Goal: Transaction & Acquisition: Purchase product/service

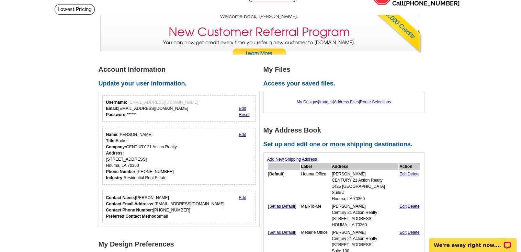
scroll to position [42, 0]
click at [310, 102] on link "My Designs" at bounding box center [308, 101] width 22 height 5
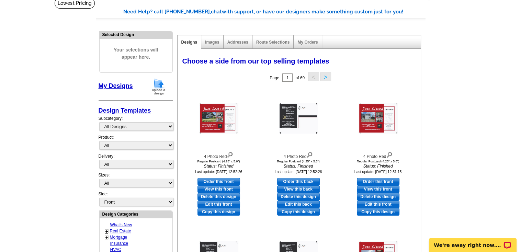
scroll to position [49, 0]
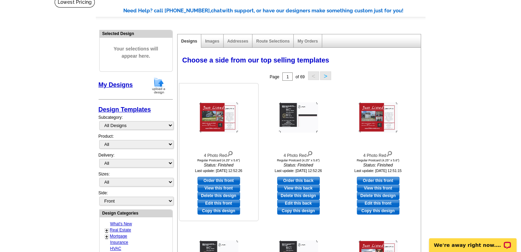
click at [219, 202] on link "Edit this front" at bounding box center [218, 204] width 43 height 8
select select "1"
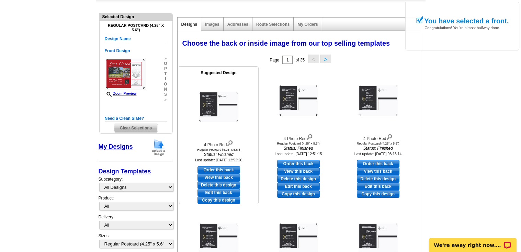
scroll to position [69, 0]
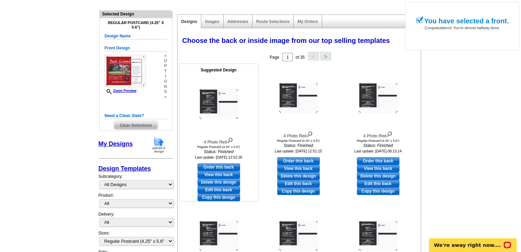
click at [223, 189] on link "Edit this back" at bounding box center [218, 190] width 43 height 8
select select "front"
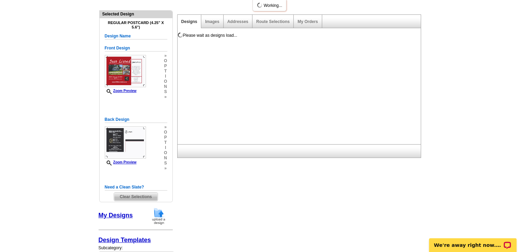
scroll to position [0, 0]
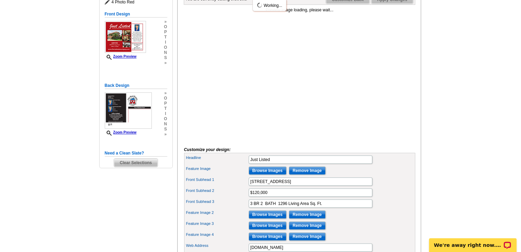
scroll to position [106, 0]
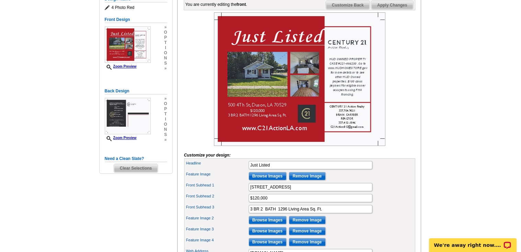
click at [444, 147] on main "Need Help? call 800-260-5887, chat with support, or have our designers make som…" at bounding box center [260, 173] width 521 height 467
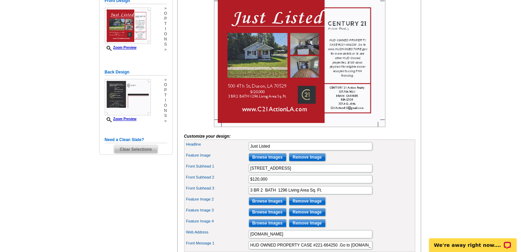
scroll to position [126, 0]
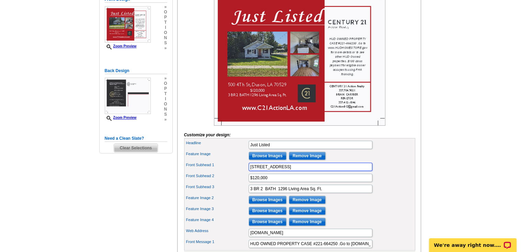
drag, startPoint x: 310, startPoint y: 178, endPoint x: 204, endPoint y: 183, distance: 106.2
click at [204, 183] on div "Headline Just Listed Feature Image Browse Images Remove Image Front Subhead 1 5…" at bounding box center [299, 194] width 231 height 113
paste input "105 CHESTNUT OAK DR"
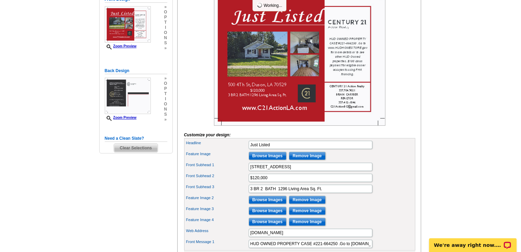
scroll to position [0, 0]
click at [355, 216] on div "Feature Image 3 Browse Images Remove Image" at bounding box center [299, 210] width 228 height 11
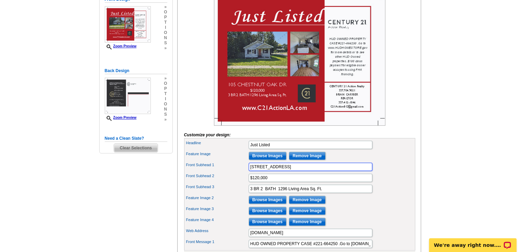
drag, startPoint x: 318, startPoint y: 177, endPoint x: 198, endPoint y: 179, distance: 120.6
click at [198, 172] on div "Front Subhead 1 105 CHESTNUT OAK DR" at bounding box center [299, 166] width 228 height 11
paste input "hestnut Oak Dr Lafayette, LA 70507"
type input "105 Chestnut Oak Dr Lafayette, LA 70507"
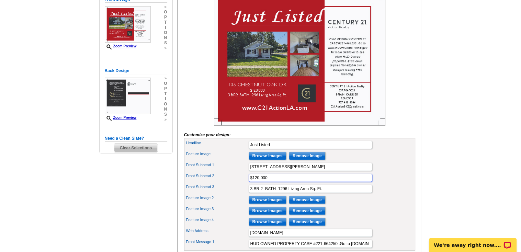
click at [274, 182] on input "$120,000" at bounding box center [311, 178] width 124 height 8
type input "$230,000"
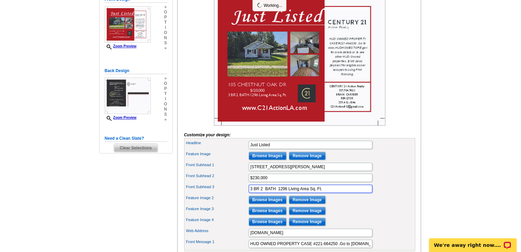
click at [252, 193] on input "3 BR 2 BATH 1296 Living Area Sq. Ft." at bounding box center [311, 189] width 124 height 8
click at [287, 193] on input "4 BR 2 BATH 1296 Living Area Sq. Ft." at bounding box center [311, 189] width 124 height 8
type input "4 BR 2 BATH 1860 Living Area Sq. Ft."
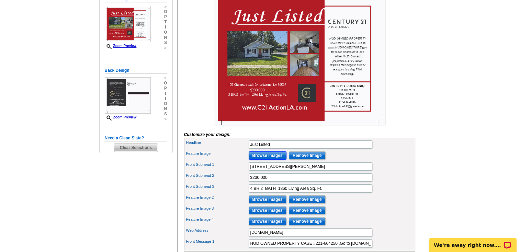
click at [260, 160] on input "Browse Images" at bounding box center [268, 155] width 38 height 8
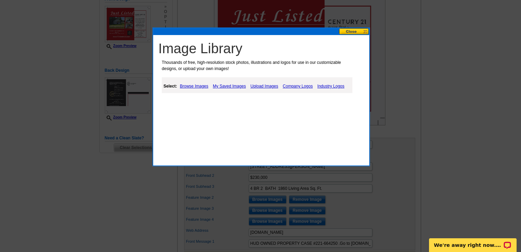
click at [261, 87] on link "Upload Images" at bounding box center [264, 86] width 31 height 8
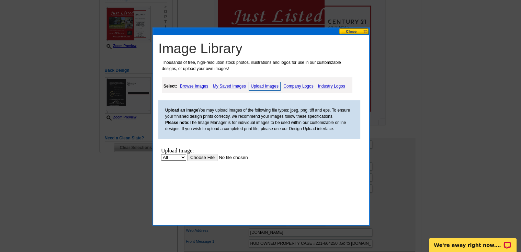
scroll to position [0, 0]
click at [211, 155] on input "file" at bounding box center [231, 157] width 87 height 7
click at [201, 158] on input "file" at bounding box center [231, 157] width 87 height 7
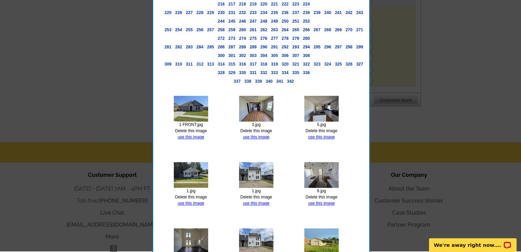
scroll to position [372, 0]
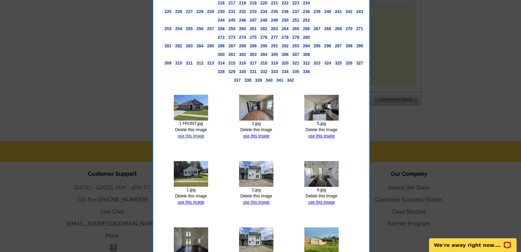
click at [194, 134] on link "use this image" at bounding box center [191, 136] width 26 height 5
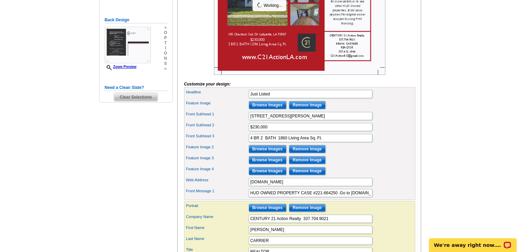
scroll to position [177, 0]
click at [263, 153] on input "Browse Images" at bounding box center [268, 149] width 38 height 8
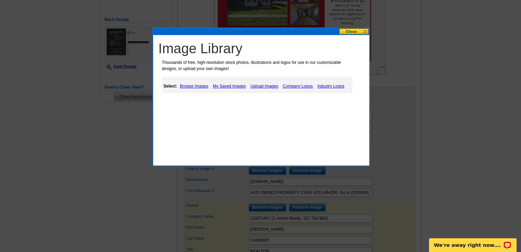
click at [263, 87] on link "Upload Images" at bounding box center [264, 86] width 31 height 8
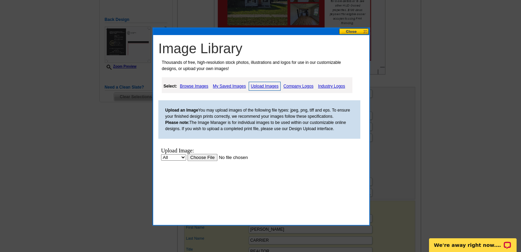
scroll to position [0, 0]
click at [204, 156] on input "file" at bounding box center [231, 157] width 87 height 7
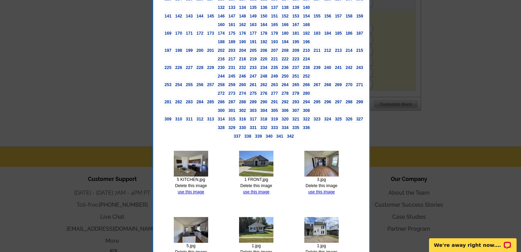
scroll to position [367, 0]
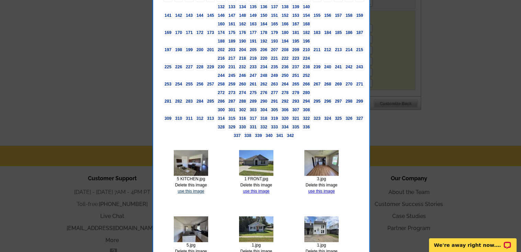
click at [189, 189] on link "use this image" at bounding box center [191, 191] width 26 height 5
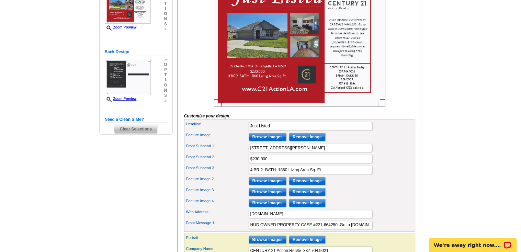
scroll to position [170, 0]
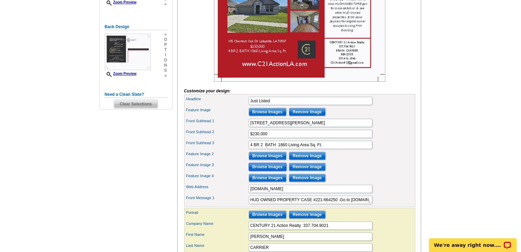
click at [269, 171] on input "Browse Images" at bounding box center [268, 167] width 38 height 8
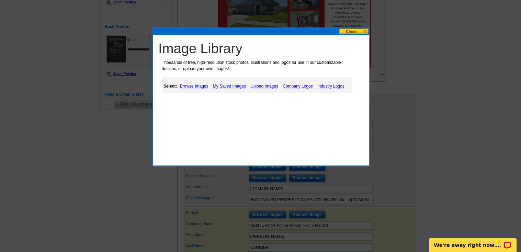
click at [264, 86] on link "Upload Images" at bounding box center [264, 86] width 31 height 8
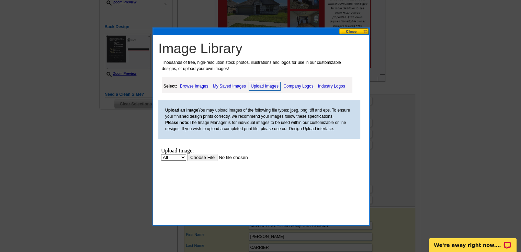
scroll to position [0, 0]
click at [198, 158] on input "file" at bounding box center [231, 157] width 87 height 7
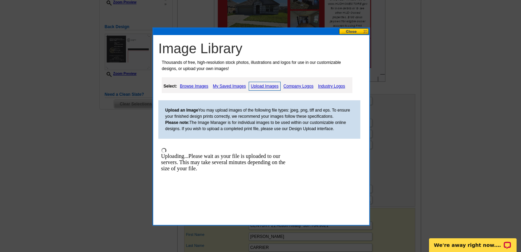
click at [264, 85] on link "Upload Images" at bounding box center [265, 86] width 32 height 9
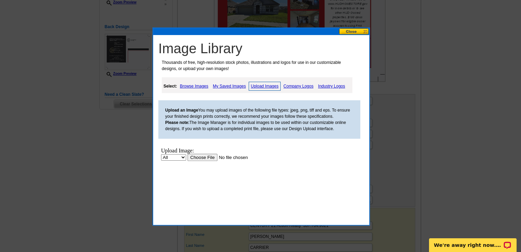
click at [208, 154] on input "file" at bounding box center [231, 157] width 87 height 7
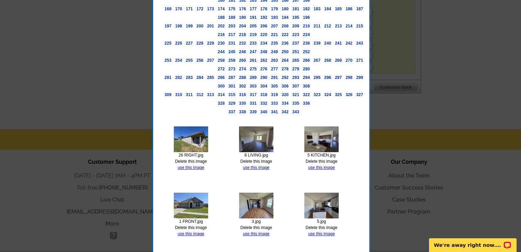
scroll to position [385, 0]
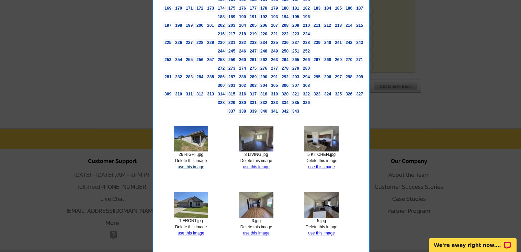
click at [193, 164] on link "use this image" at bounding box center [191, 166] width 26 height 5
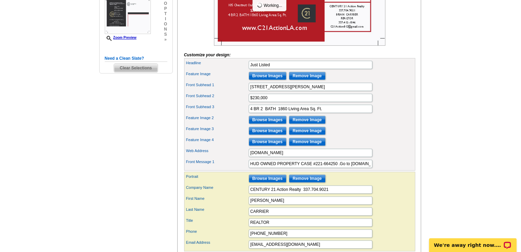
scroll to position [207, 0]
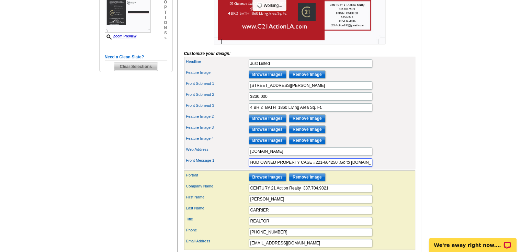
click at [337, 167] on input "HUD OWNED PROPERTY CASE #221-664250 .Go to www.HUDHOMESTORE.gov for more detail…" at bounding box center [311, 162] width 124 height 8
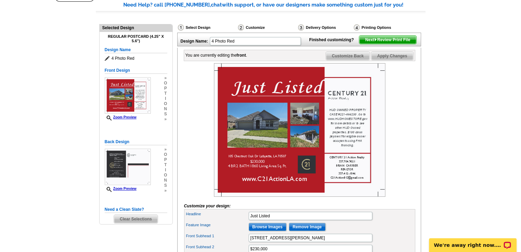
scroll to position [47, 0]
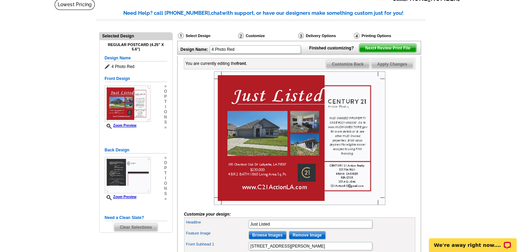
type input "HUD OWNED PROPERTY CASE #221-661873 .Go to www.HUDHOMESTORE.gov for more detail…"
click at [394, 68] on span "Apply Changes" at bounding box center [392, 64] width 42 height 8
click at [354, 68] on span "Customize Back" at bounding box center [348, 64] width 44 height 8
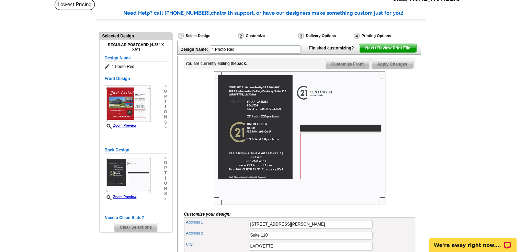
click at [394, 68] on span "Apply Changes" at bounding box center [392, 64] width 42 height 8
click at [382, 52] on span "Next Review Print File" at bounding box center [387, 48] width 57 height 8
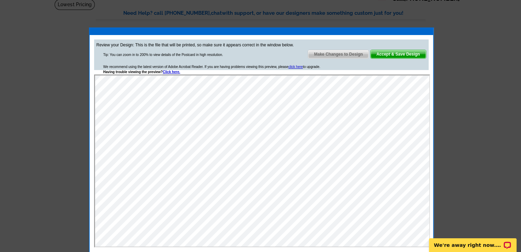
click at [394, 57] on span "Accept & Save Design" at bounding box center [398, 54] width 55 height 8
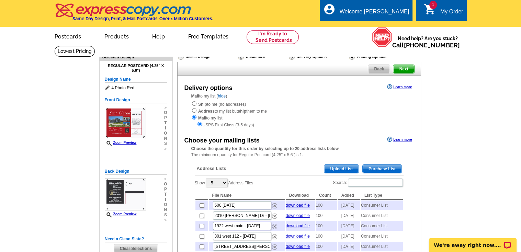
click at [375, 170] on span "Purchase List" at bounding box center [382, 169] width 39 height 8
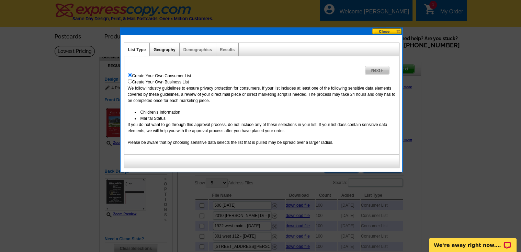
click at [172, 50] on link "Geography" at bounding box center [165, 49] width 22 height 5
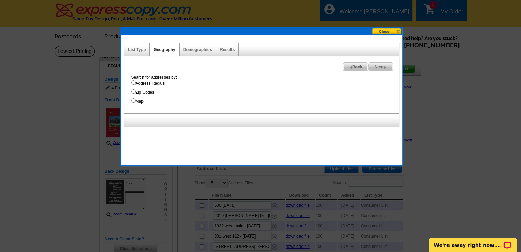
click at [134, 83] on input "Address Radius" at bounding box center [133, 82] width 4 height 4
radio input "true"
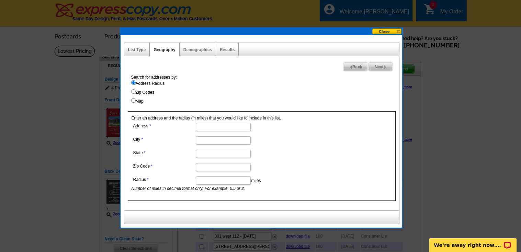
click at [212, 126] on input "Address" at bounding box center [223, 127] width 55 height 8
paste input "105 Chestnut Oak Dr Lafayette, LA 70507"
type input "105 Chestnut Oak Dr Lafayette, LA 70507"
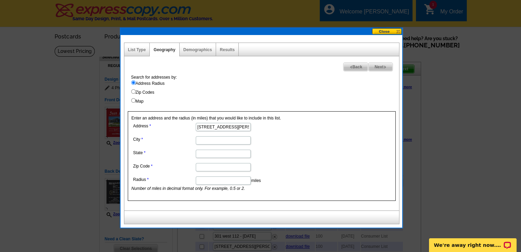
click at [236, 166] on input "Zip Code" at bounding box center [223, 167] width 55 height 8
type input "70507"
click at [212, 152] on input "State" at bounding box center [223, 154] width 55 height 8
type input "LA"
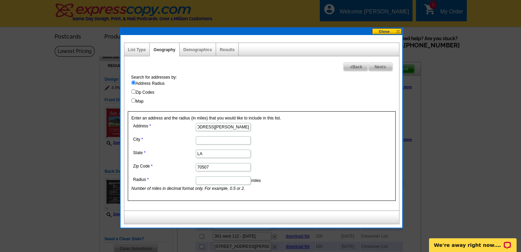
drag, startPoint x: 235, startPoint y: 127, endPoint x: 275, endPoint y: 129, distance: 39.5
click at [275, 129] on dd "105 Chestnut Oak Dr Lafayette, LA 70507" at bounding box center [223, 126] width 183 height 11
type input "105 Chestnut Oak Drive"
click at [221, 140] on input "City" at bounding box center [223, 140] width 55 height 8
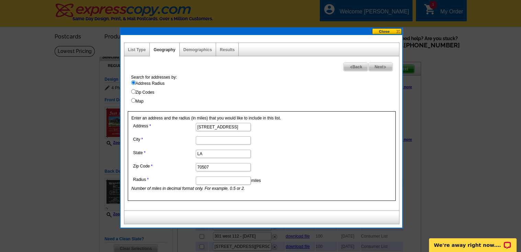
paste input "Lafayette, LA 70507"
type input "Lafayette"
click at [227, 182] on input "Radius" at bounding box center [223, 181] width 55 height 8
type input "0.2"
click at [287, 171] on dd "70507" at bounding box center [223, 166] width 183 height 11
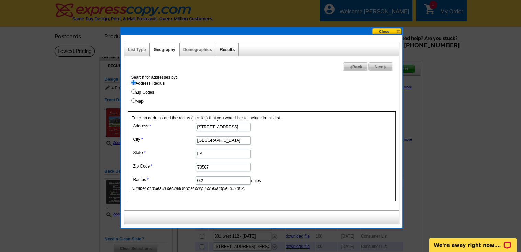
click at [231, 50] on link "Results" at bounding box center [227, 49] width 15 height 5
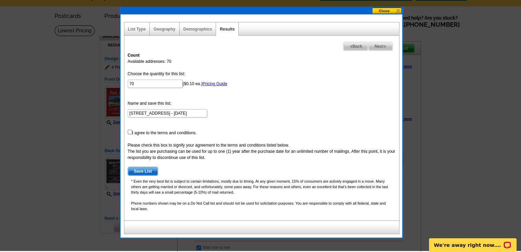
scroll to position [21, 0]
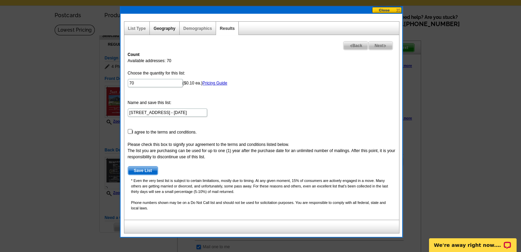
click at [165, 28] on link "Geography" at bounding box center [165, 28] width 22 height 5
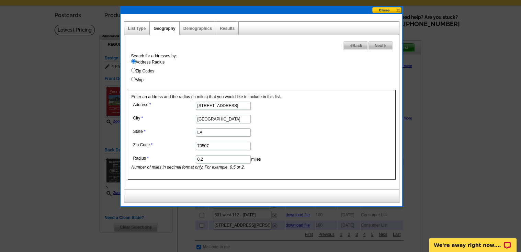
click at [213, 158] on input "0.2" at bounding box center [223, 159] width 55 height 8
type input "0.25"
click at [228, 30] on link "Results" at bounding box center [227, 28] width 15 height 5
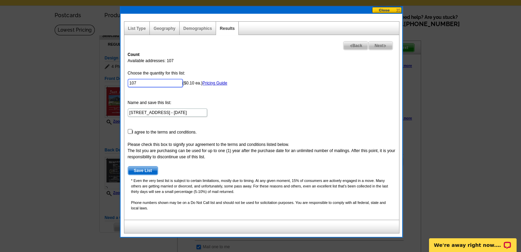
drag, startPoint x: 140, startPoint y: 83, endPoint x: 58, endPoint y: 85, distance: 82.1
type input "100"
click at [128, 132] on input "checkbox" at bounding box center [130, 131] width 4 height 4
checkbox input "true"
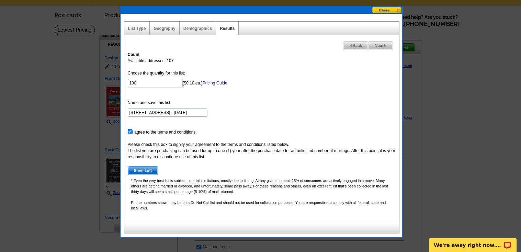
click at [380, 46] on span "Next" at bounding box center [380, 46] width 24 height 8
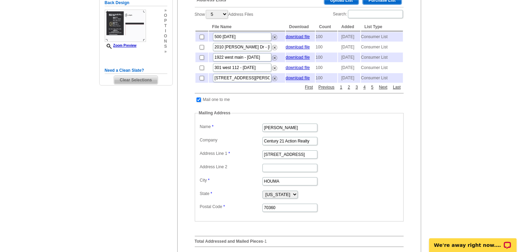
scroll to position [184, 0]
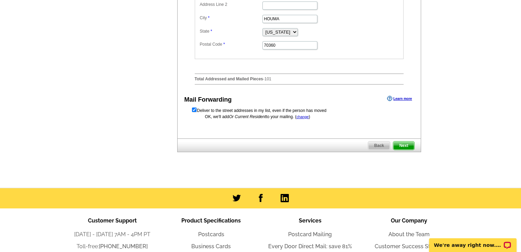
scroll to position [331, 0]
click at [403, 150] on span "Next" at bounding box center [403, 145] width 21 height 8
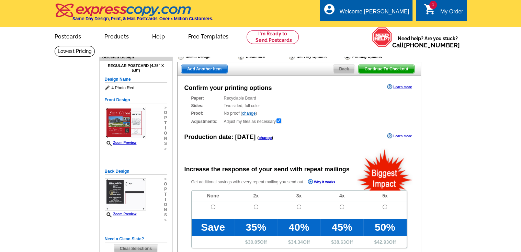
radio input "false"
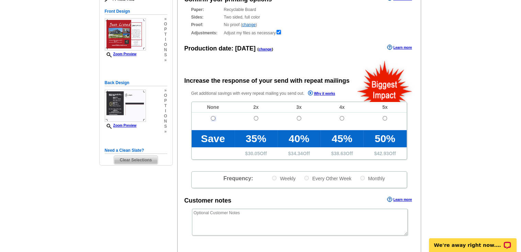
click at [213, 119] on input "radio" at bounding box center [213, 118] width 4 height 4
radio input "true"
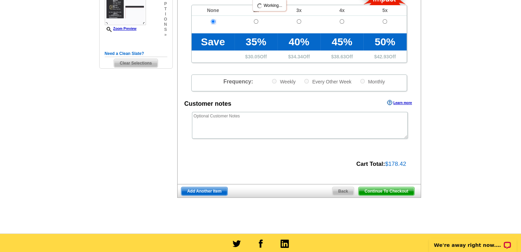
scroll to position [186, 0]
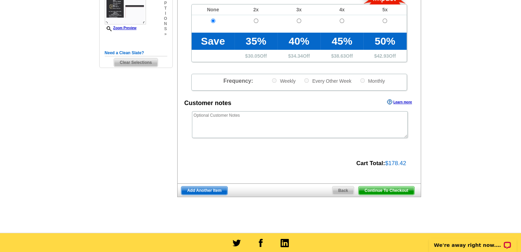
click at [383, 190] on span "Continue To Checkout" at bounding box center [386, 190] width 55 height 8
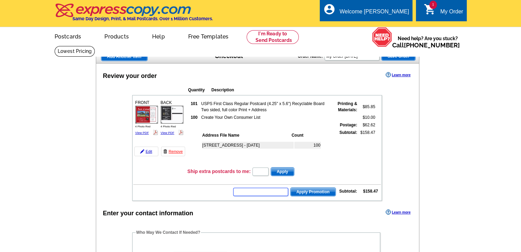
click at [268, 189] on input "text" at bounding box center [260, 192] width 55 height 8
type input "CHAT20"
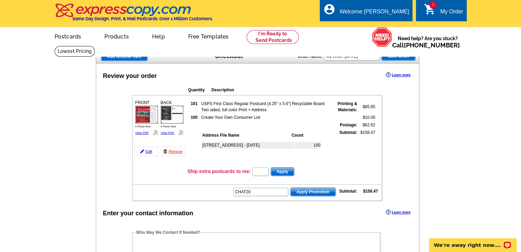
click at [313, 188] on span "Apply Promotion" at bounding box center [313, 192] width 45 height 8
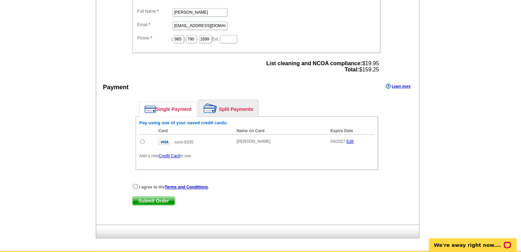
scroll to position [269, 0]
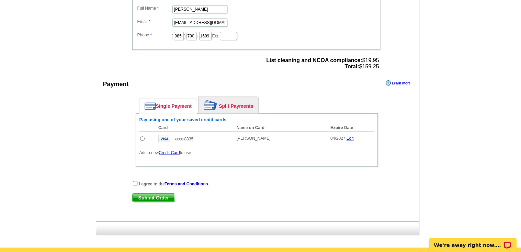
click at [140, 136] on input "radio" at bounding box center [142, 138] width 4 height 4
radio input "true"
click at [133, 181] on input "checkbox" at bounding box center [135, 183] width 4 height 4
checkbox input "true"
click at [154, 194] on span "Submit Order" at bounding box center [154, 198] width 42 height 8
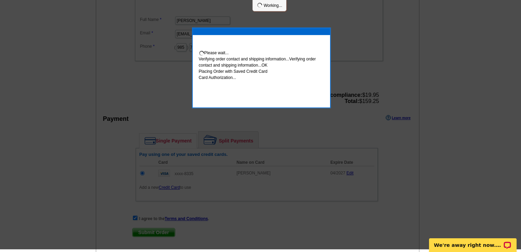
scroll to position [266, 0]
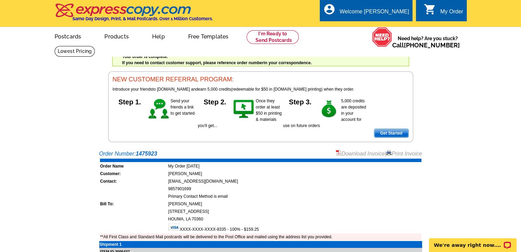
click at [359, 154] on link "Download Invoice" at bounding box center [360, 154] width 49 height 6
click at [357, 153] on link "Download Invoice" at bounding box center [360, 154] width 49 height 6
click at [398, 153] on link "Print Invoice" at bounding box center [404, 154] width 36 height 6
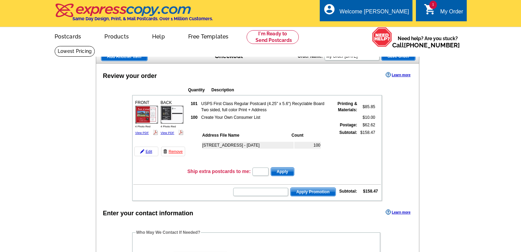
scroll to position [266, 0]
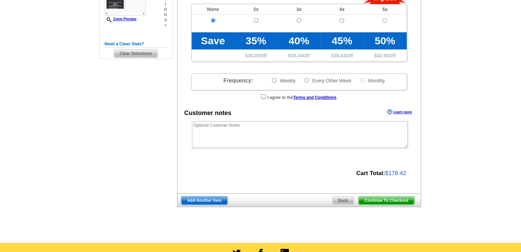
scroll to position [186, 0]
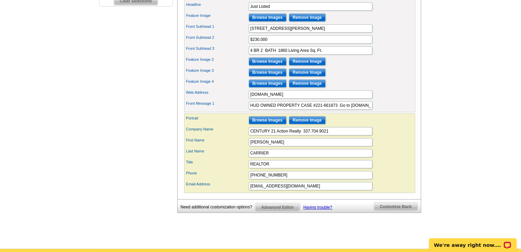
scroll to position [264, 0]
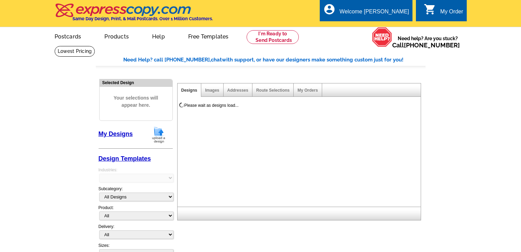
select select "1"
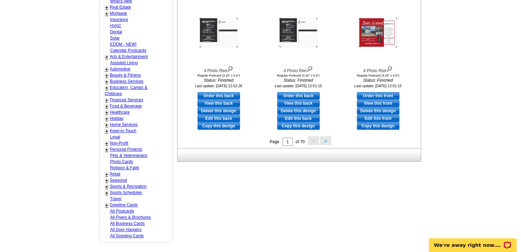
scroll to position [277, 0]
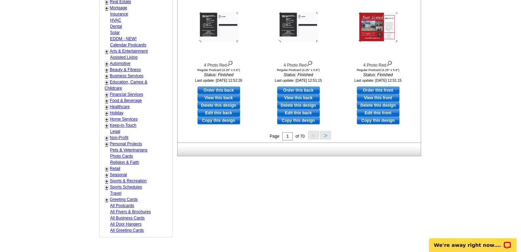
click at [326, 135] on button ">" at bounding box center [325, 135] width 11 height 9
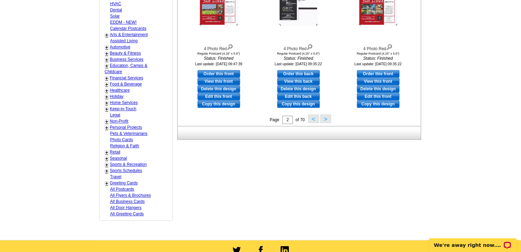
scroll to position [295, 0]
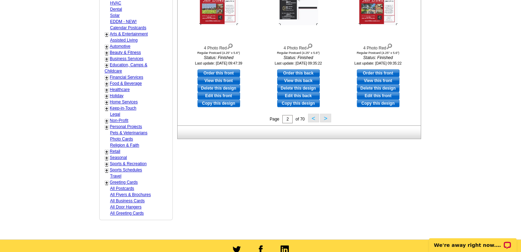
click at [326, 116] on button ">" at bounding box center [325, 118] width 11 height 9
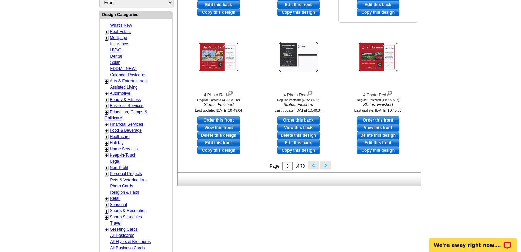
scroll to position [248, 0]
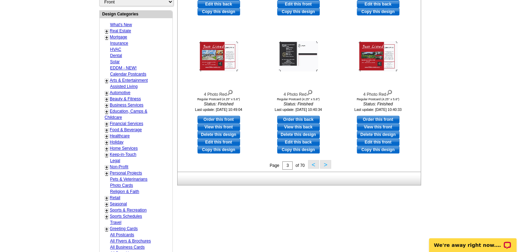
click at [326, 164] on button ">" at bounding box center [325, 164] width 11 height 9
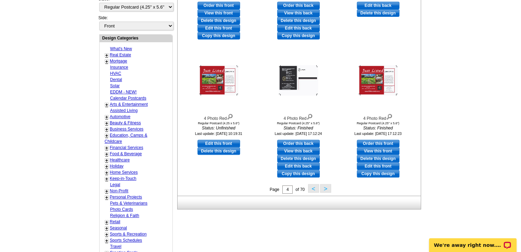
scroll to position [227, 0]
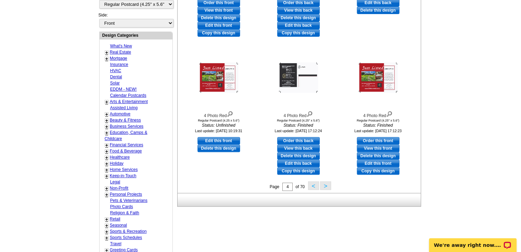
click at [324, 185] on button ">" at bounding box center [325, 185] width 11 height 9
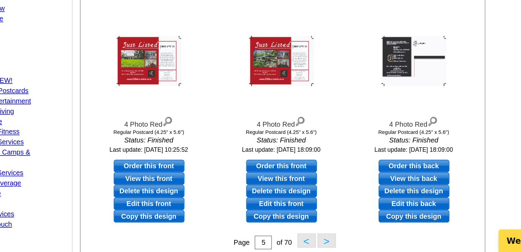
scroll to position [177, 0]
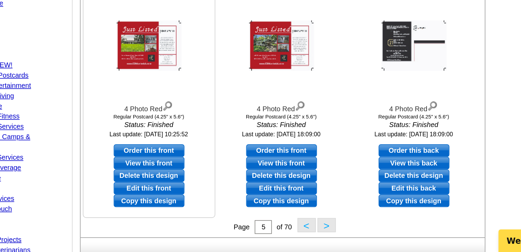
click at [225, 213] on link "Edit this front" at bounding box center [218, 214] width 43 height 8
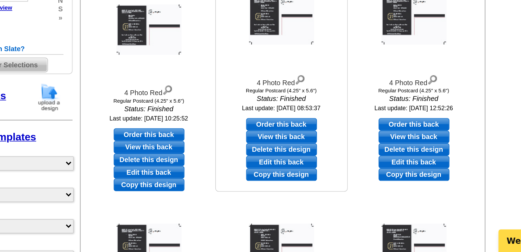
scroll to position [55, 0]
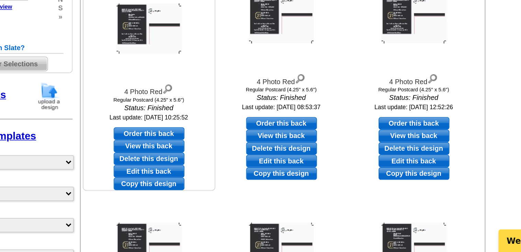
click at [230, 202] on link "Edit this back" at bounding box center [218, 204] width 43 height 8
select select "front"
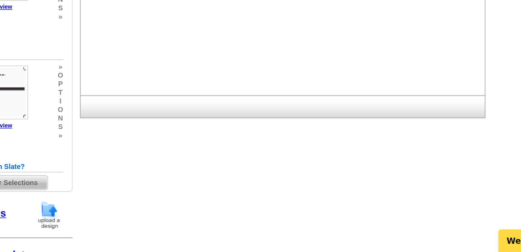
scroll to position [0, 0]
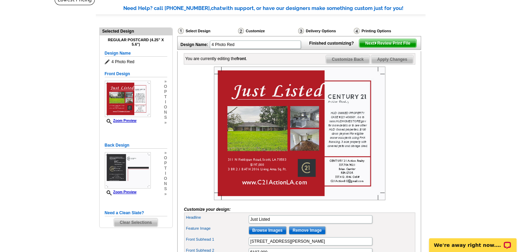
scroll to position [50, 0]
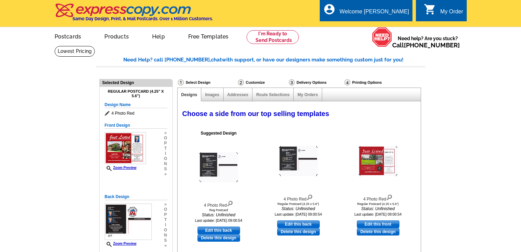
select select "1"
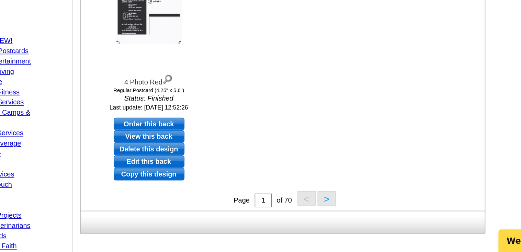
scroll to position [365, 0]
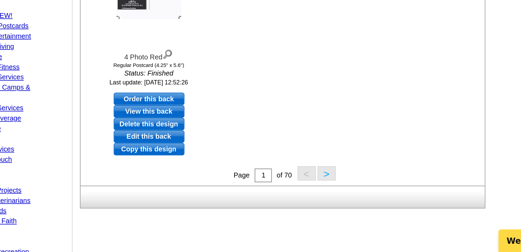
click at [325, 204] on button ">" at bounding box center [325, 204] width 11 height 9
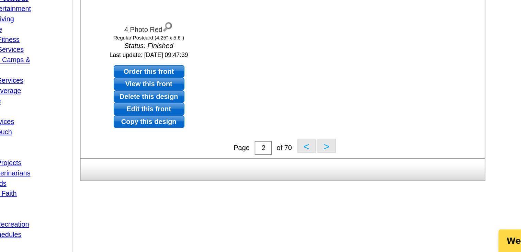
scroll to position [382, 0]
click at [323, 187] on button ">" at bounding box center [325, 188] width 11 height 9
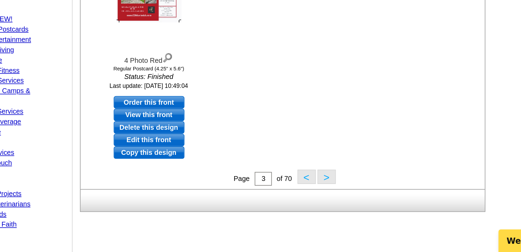
scroll to position [367, 0]
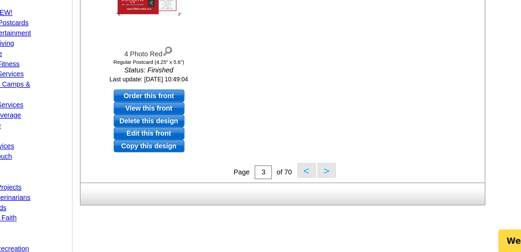
click at [325, 202] on button ">" at bounding box center [325, 202] width 11 height 9
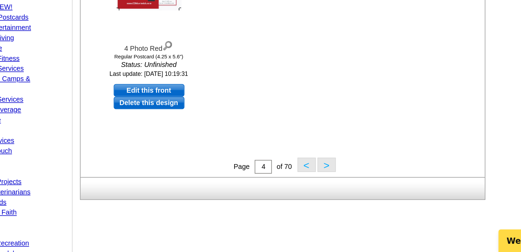
scroll to position [384, 0]
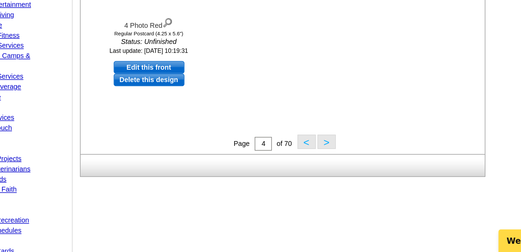
click at [325, 186] on button ">" at bounding box center [325, 185] width 11 height 9
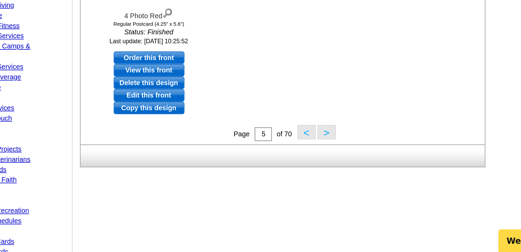
scroll to position [390, 0]
click at [325, 180] on button ">" at bounding box center [325, 179] width 11 height 9
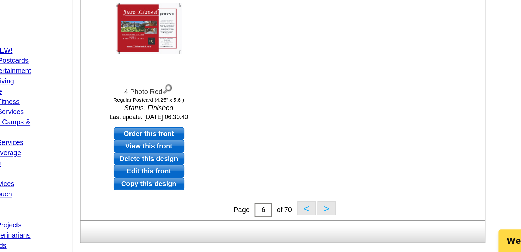
scroll to position [350, 0]
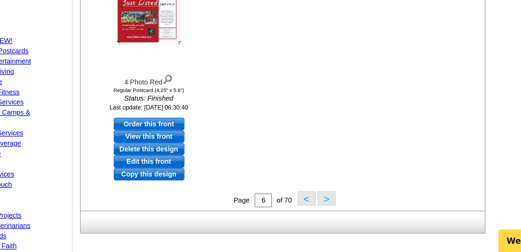
click at [326, 220] on button ">" at bounding box center [325, 219] width 11 height 9
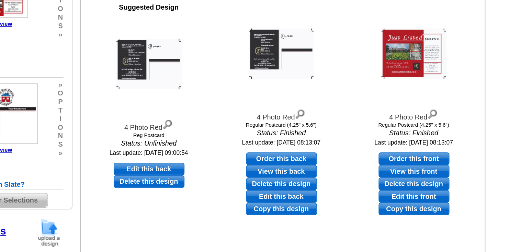
scroll to position [106, 0]
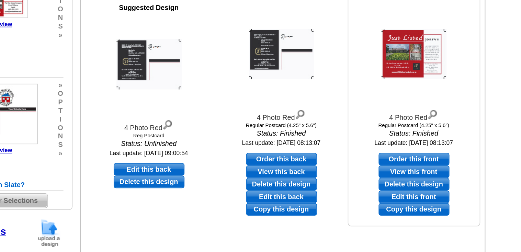
click at [377, 166] on link "Edit this front" at bounding box center [378, 166] width 43 height 8
select select "back"
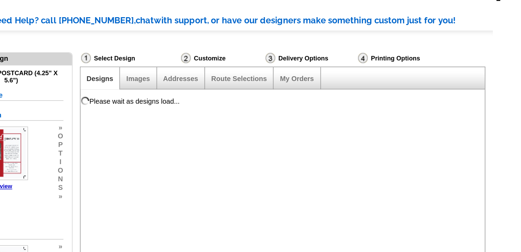
scroll to position [0, 0]
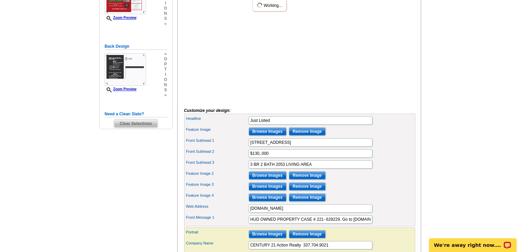
click at [376, 192] on div "Feature Image 3 Browse Images Remove Image" at bounding box center [299, 186] width 228 height 11
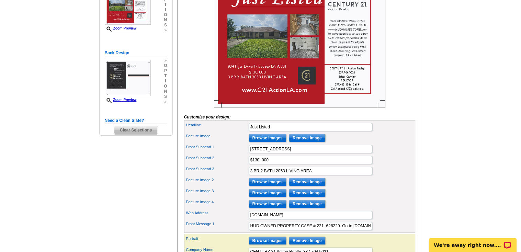
scroll to position [145, 0]
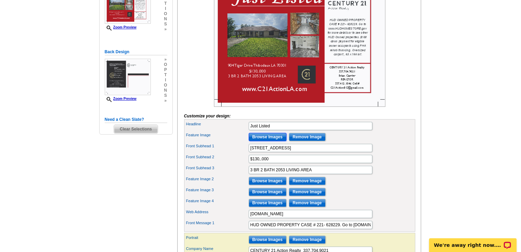
click at [267, 141] on input "Browse Images" at bounding box center [268, 137] width 38 height 8
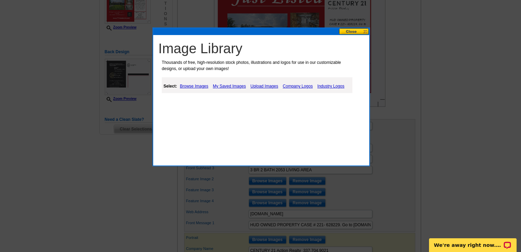
click at [257, 87] on link "Upload Images" at bounding box center [264, 86] width 31 height 8
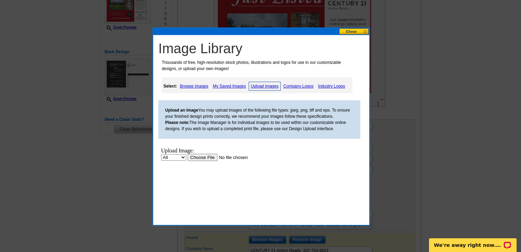
scroll to position [0, 0]
click at [201, 160] on input "file" at bounding box center [231, 157] width 87 height 7
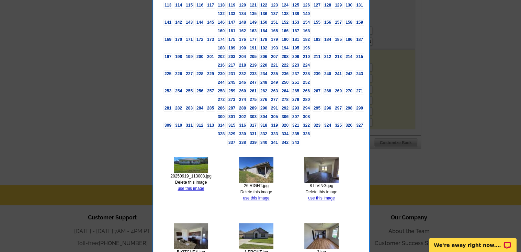
scroll to position [334, 0]
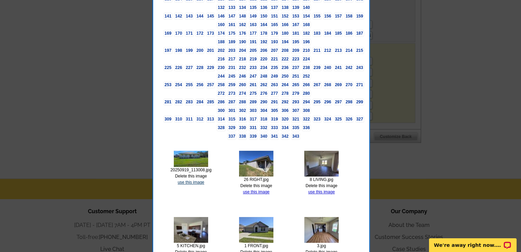
click at [198, 180] on link "use this image" at bounding box center [191, 182] width 26 height 5
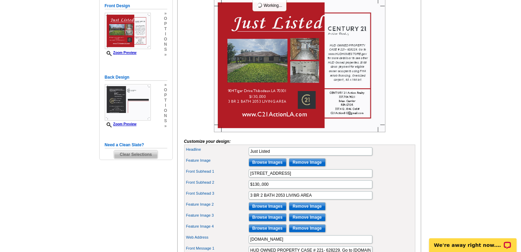
scroll to position [122, 0]
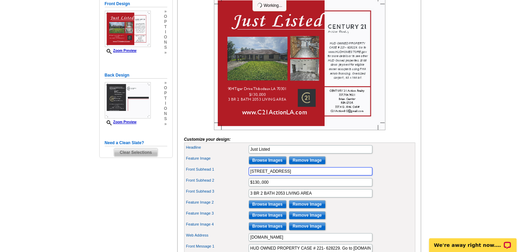
drag, startPoint x: 321, startPoint y: 182, endPoint x: 205, endPoint y: 182, distance: 116.4
click at [205, 177] on div "Front Subhead 1 904 Tiger Drive Thibodaux LA 70301" at bounding box center [299, 171] width 228 height 11
paste input "221-539489; 317 Thoroughbred Park, Thibodaux,"
drag, startPoint x: 273, startPoint y: 184, endPoint x: 225, endPoint y: 187, distance: 48.2
click at [225, 177] on div "Front Subhead 1 221-539489; 317 Thoroughbred Park, Thibodaux, LA 70301" at bounding box center [299, 171] width 228 height 11
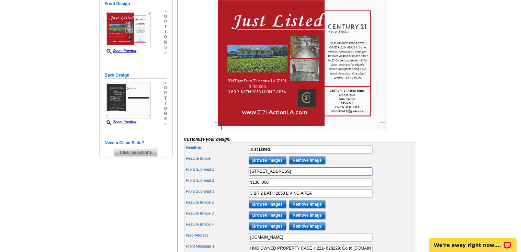
type input "317 Thoroughbred Park, Thibodaux, LA 70301"
click at [271, 186] on input "$130,.000" at bounding box center [311, 182] width 124 height 8
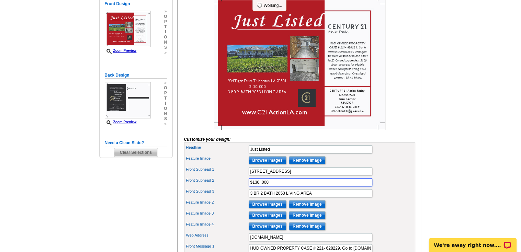
scroll to position [0, 0]
type input "$225,000"
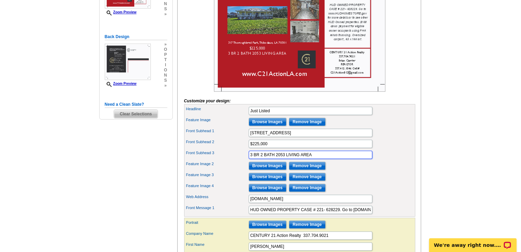
scroll to position [162, 0]
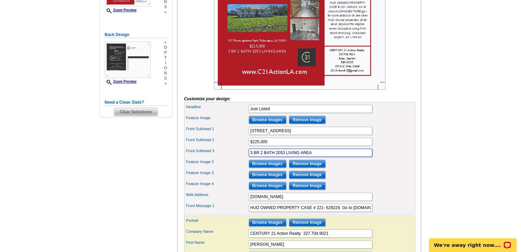
click at [251, 157] on input "3 BR 2 BATH 2053 LIVING AREA" at bounding box center [311, 153] width 124 height 8
click at [284, 157] on input "4 BR 3 BATH 2053 LIVING AREA" at bounding box center [311, 153] width 124 height 8
type input "4 BR 3 BATH 3343 LIVING AREA"
click at [278, 168] on input "Browse Images" at bounding box center [268, 164] width 38 height 8
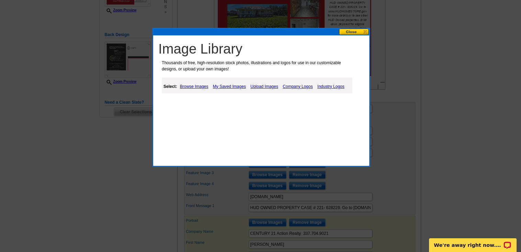
click at [255, 87] on link "Upload Images" at bounding box center [264, 86] width 31 height 8
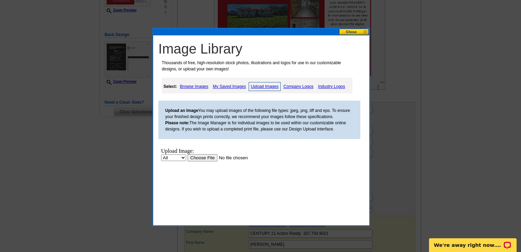
scroll to position [0, 0]
click at [205, 158] on input "file" at bounding box center [231, 157] width 87 height 7
click at [206, 158] on input "file" at bounding box center [231, 157] width 87 height 7
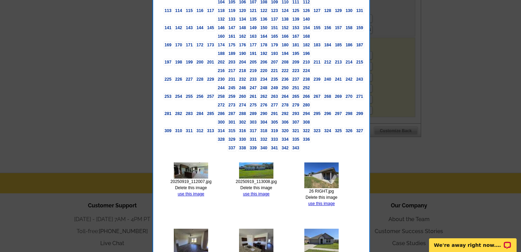
scroll to position [392, 0]
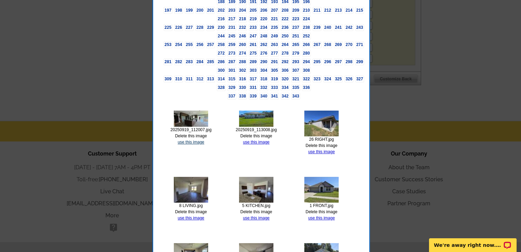
click at [196, 140] on link "use this image" at bounding box center [191, 142] width 26 height 5
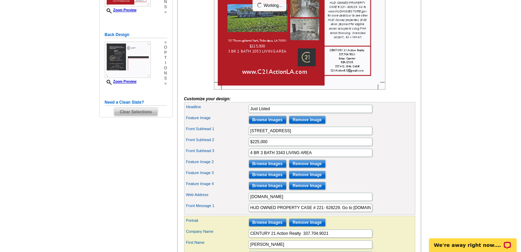
scroll to position [170, 0]
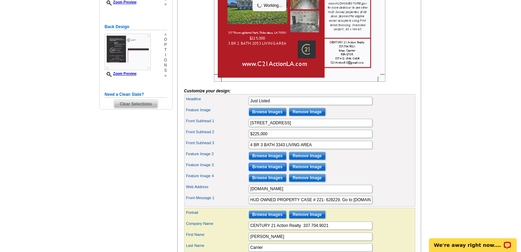
click at [268, 171] on input "Browse Images" at bounding box center [268, 167] width 38 height 8
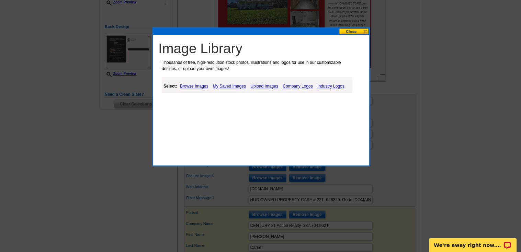
click at [260, 89] on link "Upload Images" at bounding box center [264, 86] width 31 height 8
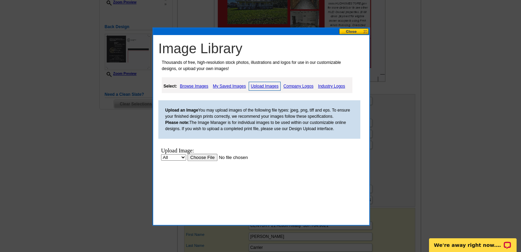
scroll to position [0, 0]
click at [204, 158] on input "file" at bounding box center [231, 157] width 87 height 7
click at [208, 159] on input "file" at bounding box center [231, 157] width 87 height 7
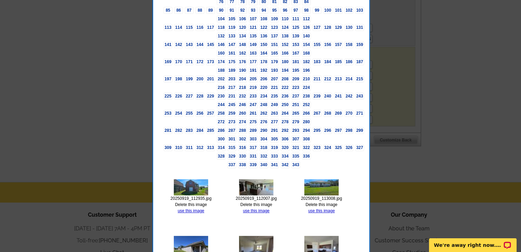
scroll to position [332, 0]
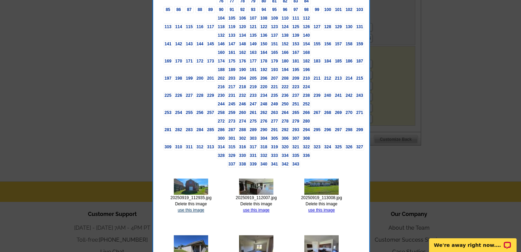
click at [191, 208] on link "use this image" at bounding box center [191, 210] width 26 height 5
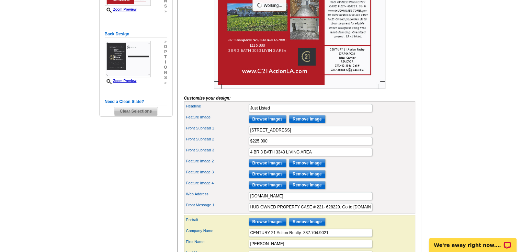
scroll to position [173, 0]
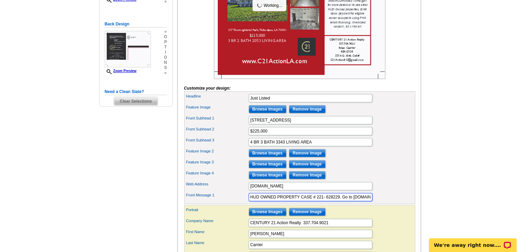
click at [340, 201] on input "HUD OWNED PROPERTY CASE # 221- 628229. Go to www.HUDHOMESTORE.gov for more deta…" at bounding box center [311, 197] width 124 height 8
paste input "221-539489; 317 Thoroughbred Park, Thibodaux, LA 70301"
click at [337, 201] on input "HUD OWNED PROPERTY CASE #221-539489; 317 Thoroughbred Park, Thibodaux, LA 70301…" at bounding box center [311, 197] width 124 height 8
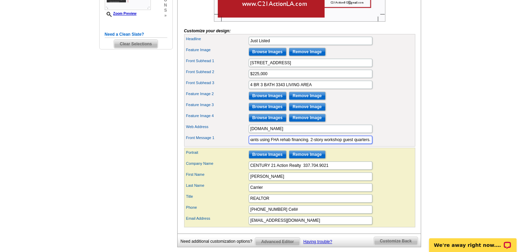
scroll to position [230, 0]
type input "HUD OWNED PROPERTY CASE #221-539489 .Go to www.HUDHOMESTORE.gov for more detail…"
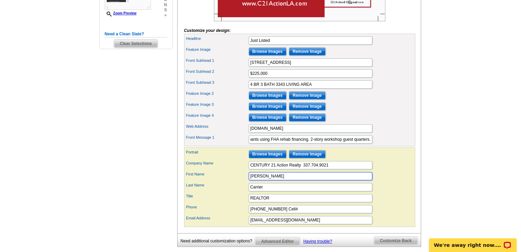
scroll to position [0, 0]
drag, startPoint x: 269, startPoint y: 186, endPoint x: 218, endPoint y: 187, distance: 50.1
click at [218, 182] on div "First Name Brian" at bounding box center [299, 176] width 228 height 11
type input "HEATHER"
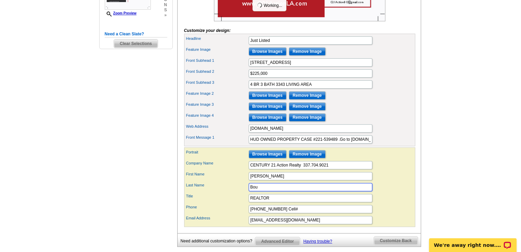
type input "BOUDREAUX"
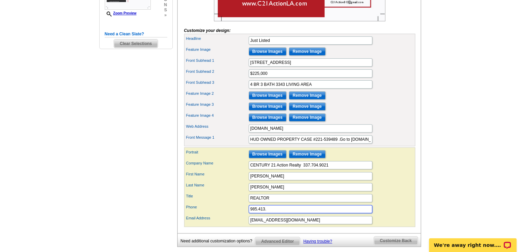
type input "985.413.5717 Cell#"
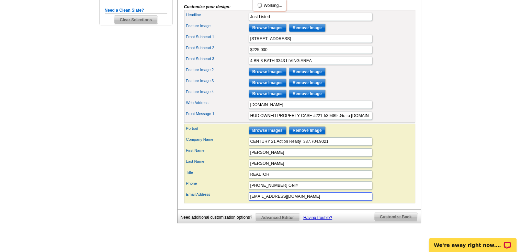
scroll to position [257, 0]
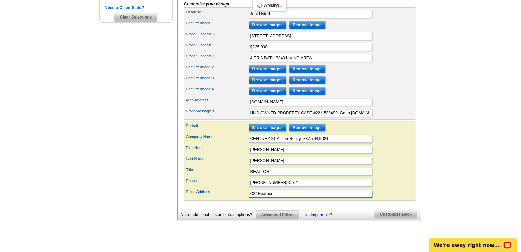
type input "C21HeatherB@gmail.com"
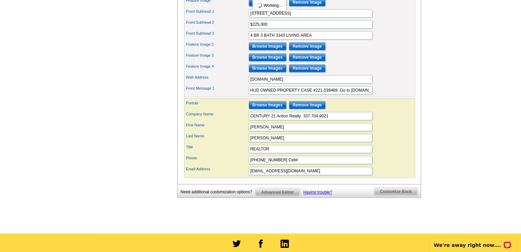
scroll to position [280, 0]
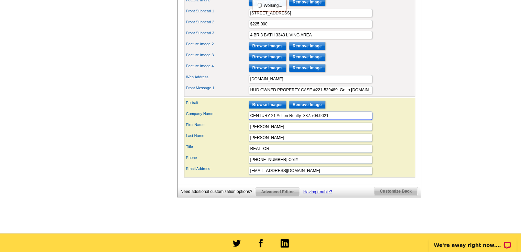
click at [345, 120] on input "CENTURY 21 Action Realty 337.704.9021" at bounding box center [311, 116] width 124 height 8
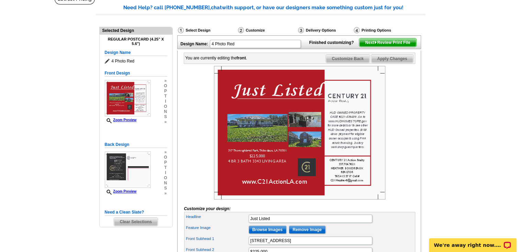
scroll to position [52, 0]
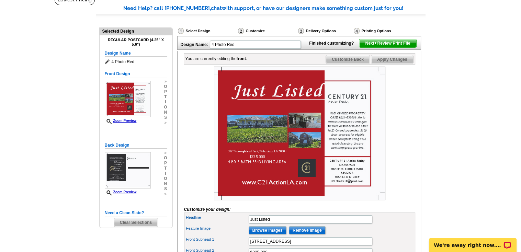
type input "CENTURY 21 Action Realty 985.449.5221 or 985.868.4663 Office"
click at [390, 64] on span "Apply Changes" at bounding box center [392, 59] width 42 height 8
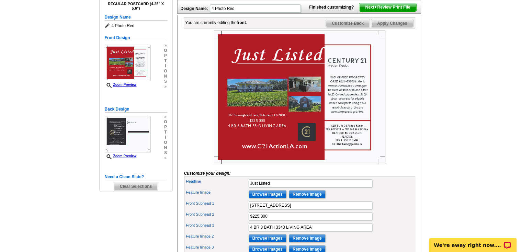
scroll to position [87, 0]
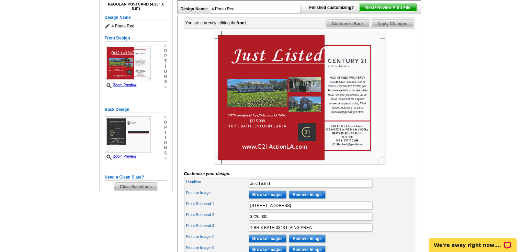
click at [352, 28] on span "Customize Back" at bounding box center [348, 24] width 44 height 8
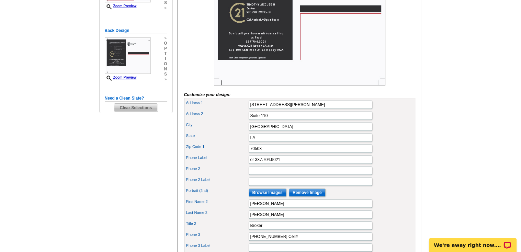
scroll to position [167, 0]
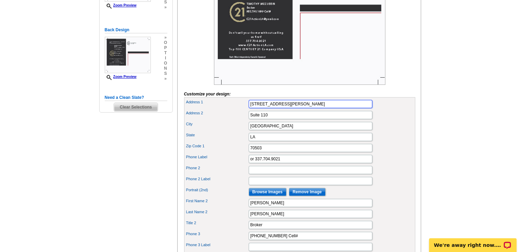
drag, startPoint x: 320, startPoint y: 114, endPoint x: 206, endPoint y: 120, distance: 113.8
click at [206, 110] on div "Address 1 4023 Ambassador Caffery Parkway" at bounding box center [299, 104] width 228 height 11
type input "311 Canal Blvd"
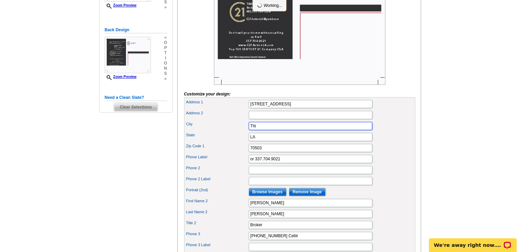
type input "Thibodaux"
type input "70301"
type input "985.449.5221"
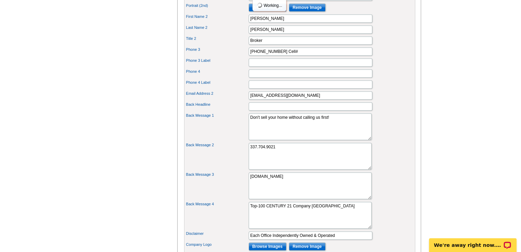
scroll to position [353, 0]
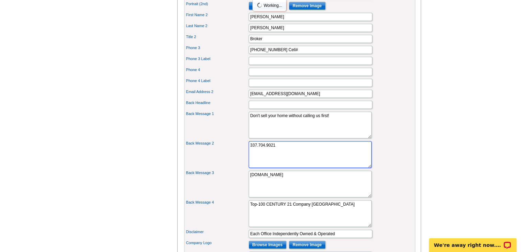
click at [282, 151] on textarea "337.704.9021" at bounding box center [310, 154] width 123 height 27
type textarea "3"
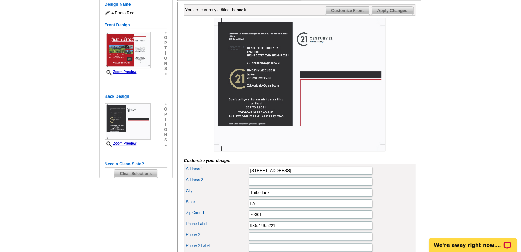
scroll to position [100, 0]
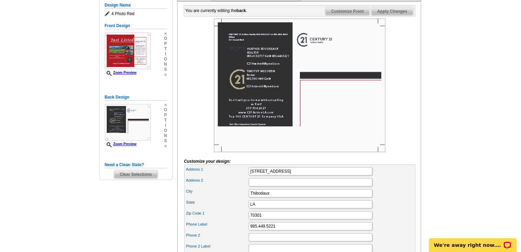
type textarea "985.868.4663 Houma Office"
click at [393, 15] on span "Apply Changes" at bounding box center [392, 11] width 42 height 8
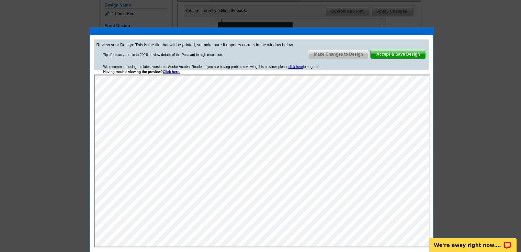
scroll to position [0, 0]
click at [390, 54] on span "Accept & Save Design" at bounding box center [398, 54] width 55 height 8
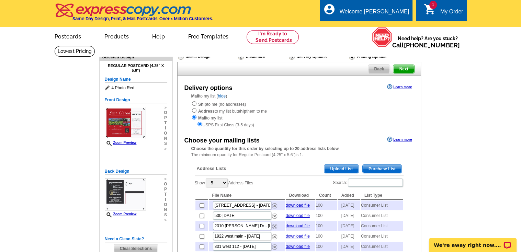
click at [382, 169] on span "Purchase List" at bounding box center [382, 169] width 39 height 8
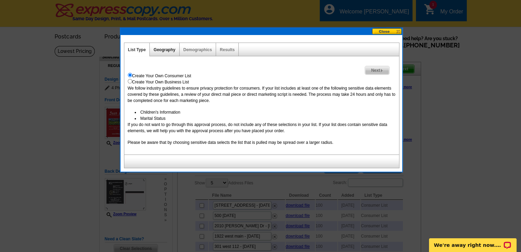
click at [171, 49] on link "Geography" at bounding box center [165, 49] width 22 height 5
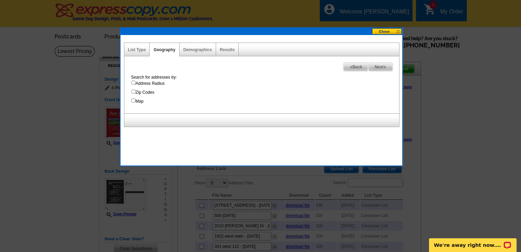
click at [131, 82] on input "Address Radius" at bounding box center [133, 82] width 4 height 4
radio input "true"
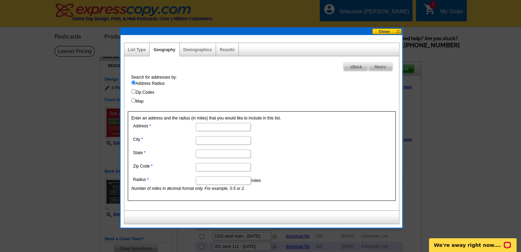
click at [204, 124] on input "Address" at bounding box center [223, 127] width 55 height 8
paste input "221-539489; 317 Thoroughbred Park, Thibodaux, LA 70301"
type input "221-539489; 317 Thoroughbred ParK"
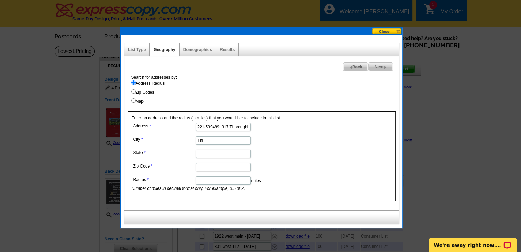
type input "Thibodaux"
type input "LA"
type input "70301"
type input "0.25"
click at [225, 50] on link "Results" at bounding box center [227, 49] width 15 height 5
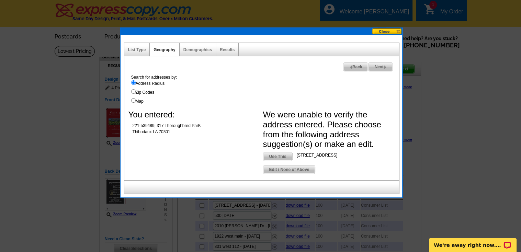
click at [352, 68] on span "Back" at bounding box center [355, 67] width 25 height 8
click at [354, 69] on span "Back" at bounding box center [355, 67] width 25 height 8
click at [277, 155] on span "Use This" at bounding box center [277, 156] width 29 height 8
type input "317 Thoroughbred Park Dr"
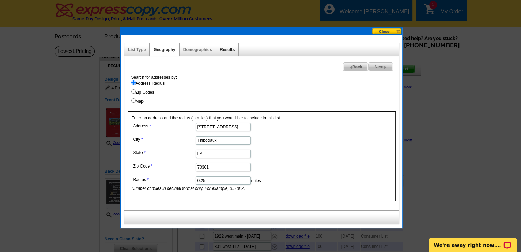
click at [228, 47] on link "Results" at bounding box center [227, 49] width 15 height 5
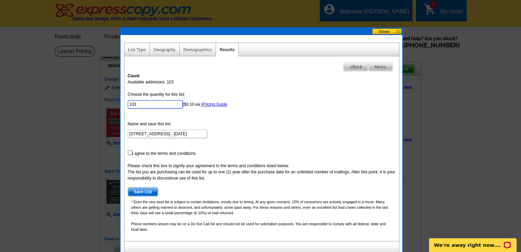
click at [157, 105] on input "103" at bounding box center [155, 104] width 55 height 8
click at [157, 105] on input "10" at bounding box center [155, 104] width 55 height 8
type input "100"
click at [128, 150] on input "checkbox" at bounding box center [130, 152] width 4 height 4
checkbox input "true"
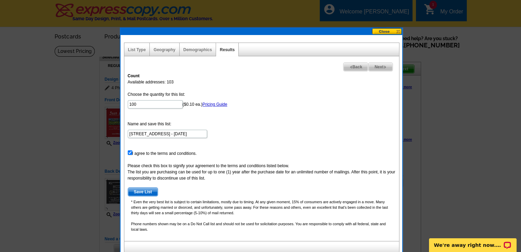
click at [141, 190] on span "Save List" at bounding box center [143, 192] width 30 height 8
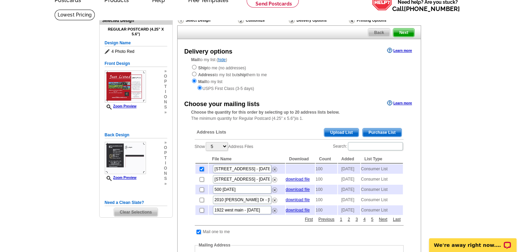
scroll to position [36, 0]
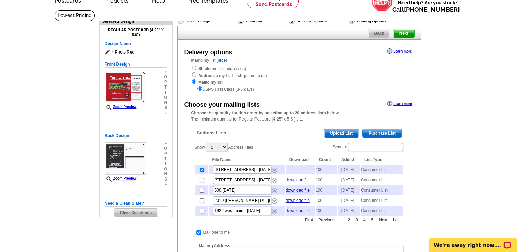
click at [402, 33] on span "Next" at bounding box center [403, 33] width 21 height 8
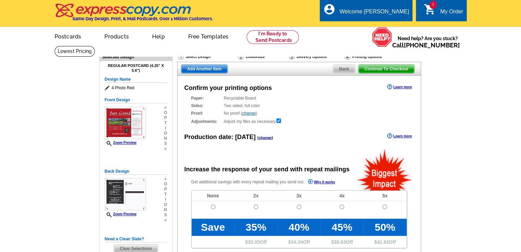
radio input "false"
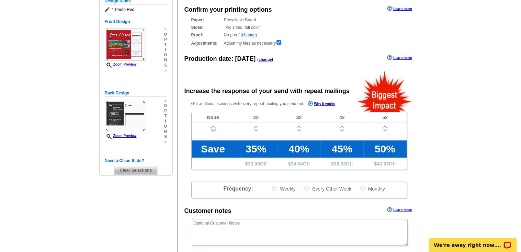
click at [211, 128] on input "radio" at bounding box center [213, 128] width 4 height 4
radio input "true"
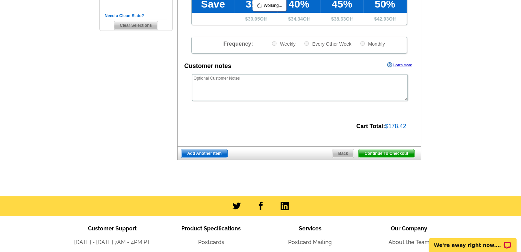
scroll to position [224, 0]
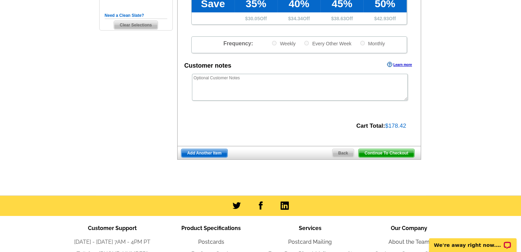
click at [393, 152] on span "Continue To Checkout" at bounding box center [386, 153] width 55 height 8
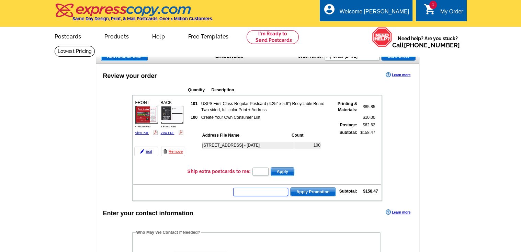
click at [262, 189] on input "text" at bounding box center [260, 192] width 55 height 8
click at [258, 189] on input "text" at bounding box center [260, 192] width 55 height 8
click at [261, 190] on input "text" at bounding box center [260, 192] width 55 height 8
type input "CHAT20"
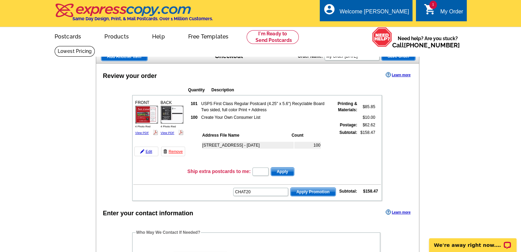
click at [316, 189] on span "Apply Promotion" at bounding box center [313, 192] width 45 height 8
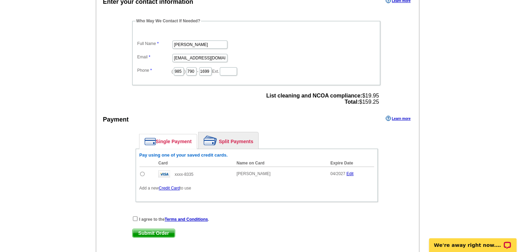
scroll to position [234, 0]
click at [143, 171] on input "radio" at bounding box center [142, 173] width 4 height 4
radio input "true"
click at [135, 216] on input "checkbox" at bounding box center [135, 218] width 4 height 4
checkbox input "true"
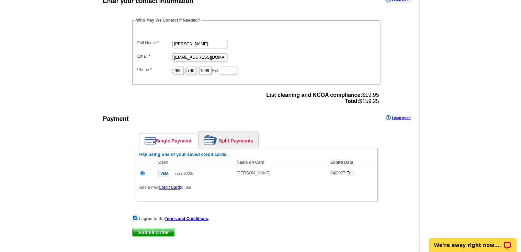
click at [158, 228] on span "Submit Order" at bounding box center [154, 232] width 42 height 8
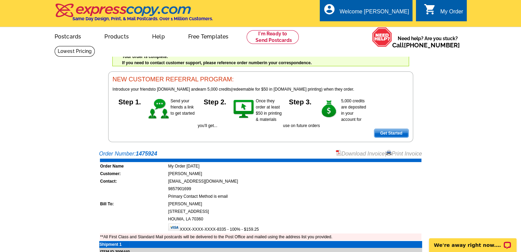
click at [402, 153] on link "Print Invoice" at bounding box center [404, 154] width 36 height 6
